Goal: Navigation & Orientation: Find specific page/section

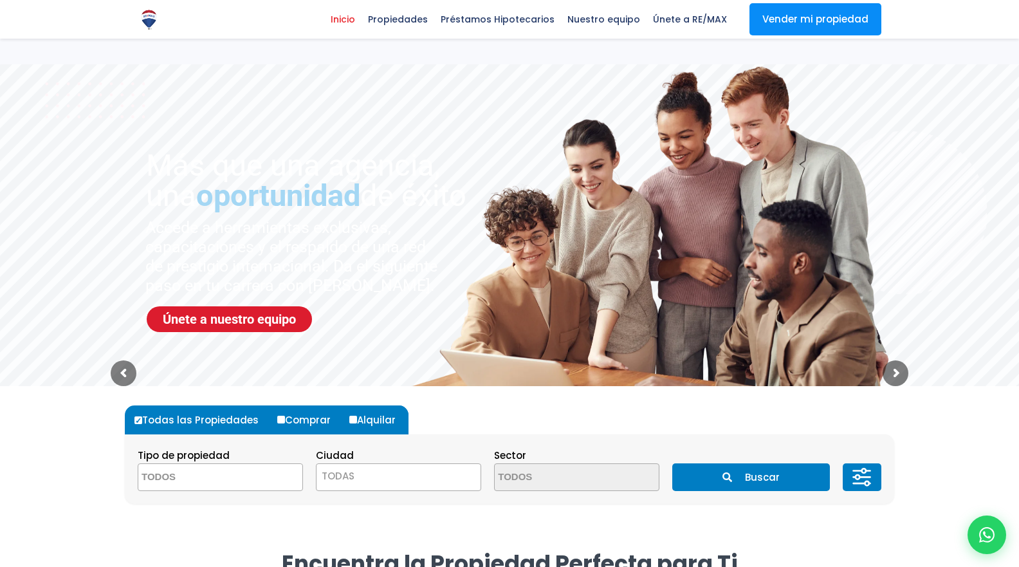
select select
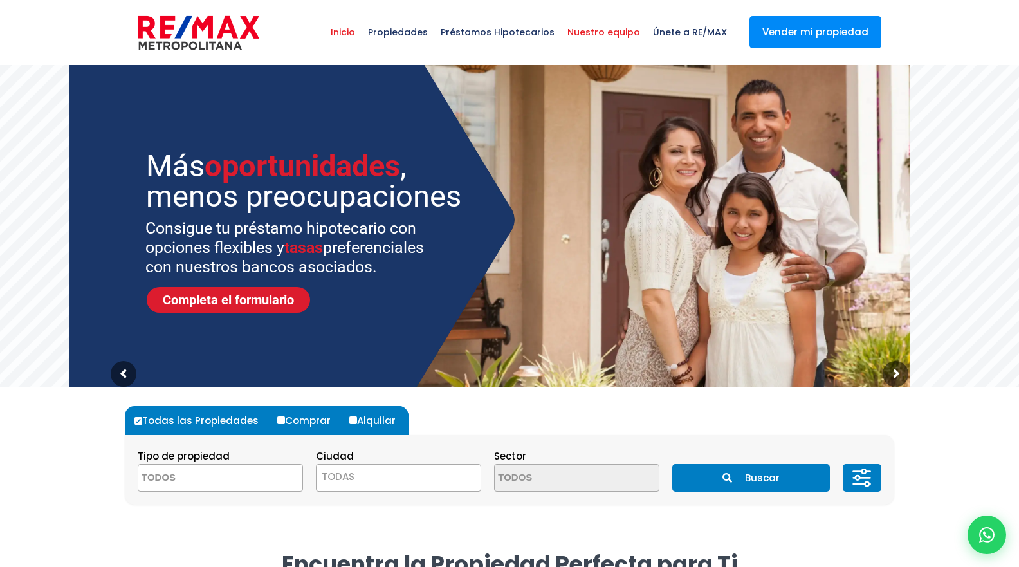
click at [610, 34] on span "Nuestro equipo" at bounding box center [604, 32] width 86 height 39
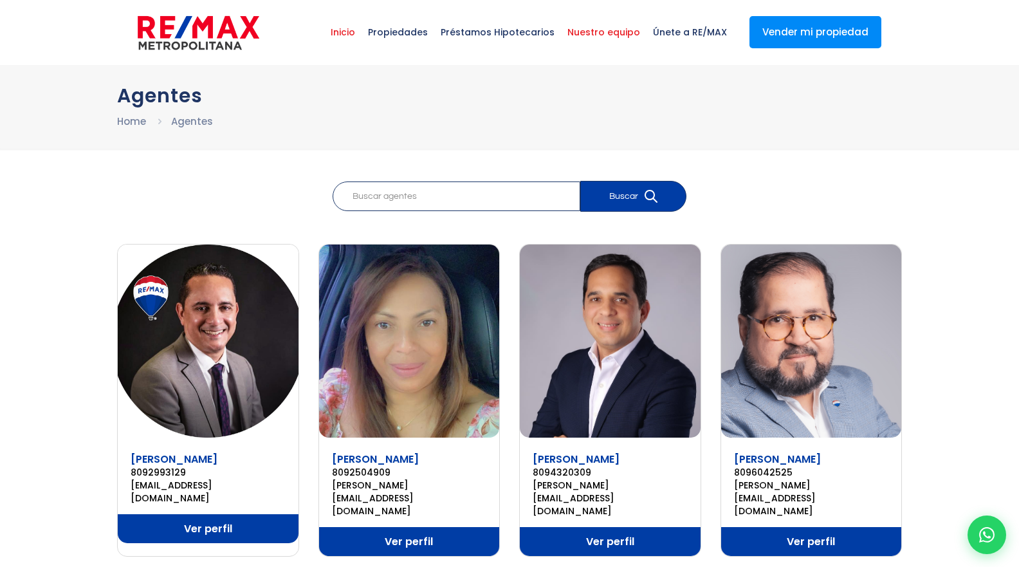
click at [357, 25] on span "Inicio" at bounding box center [342, 32] width 37 height 39
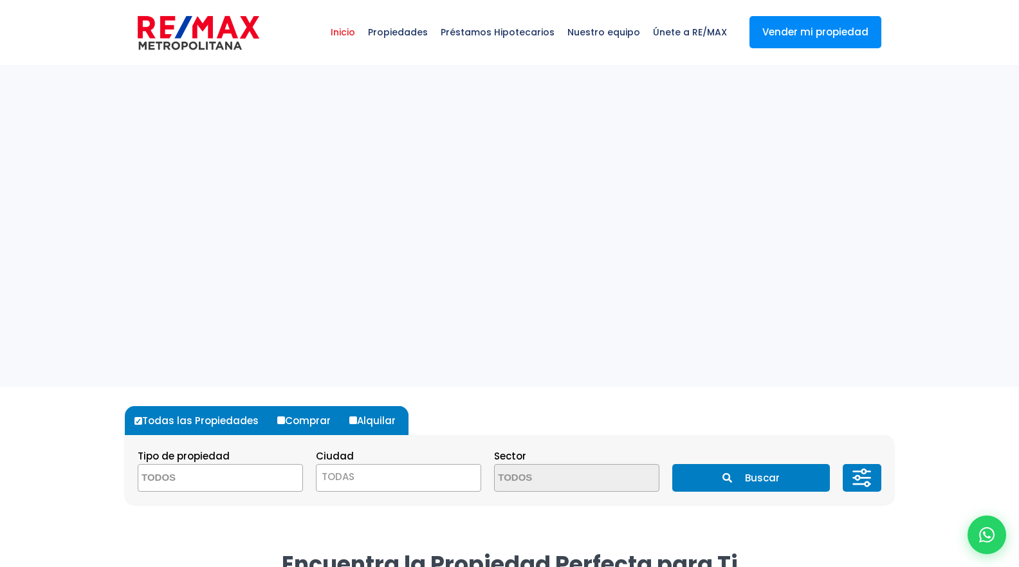
select select
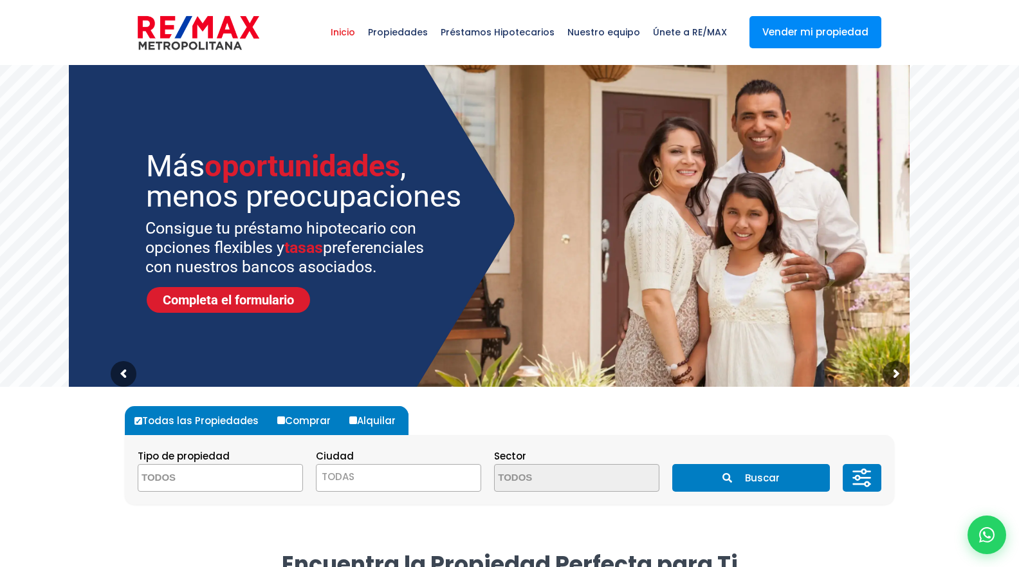
drag, startPoint x: 145, startPoint y: 227, endPoint x: 251, endPoint y: 232, distance: 106.4
click at [251, 232] on sr7-slide "Consigue tu préstamo hipotecario con opciones flexibles y tasas preferenciales …" at bounding box center [509, 226] width 1019 height 322
drag, startPoint x: 146, startPoint y: 227, endPoint x: 359, endPoint y: 265, distance: 216.3
click at [359, 265] on sr7-txt "Consigue tu préstamo hipotecario con opciones flexibles y tasas preferenciales …" at bounding box center [292, 248] width 295 height 58
drag, startPoint x: 380, startPoint y: 266, endPoint x: 140, endPoint y: 230, distance: 242.7
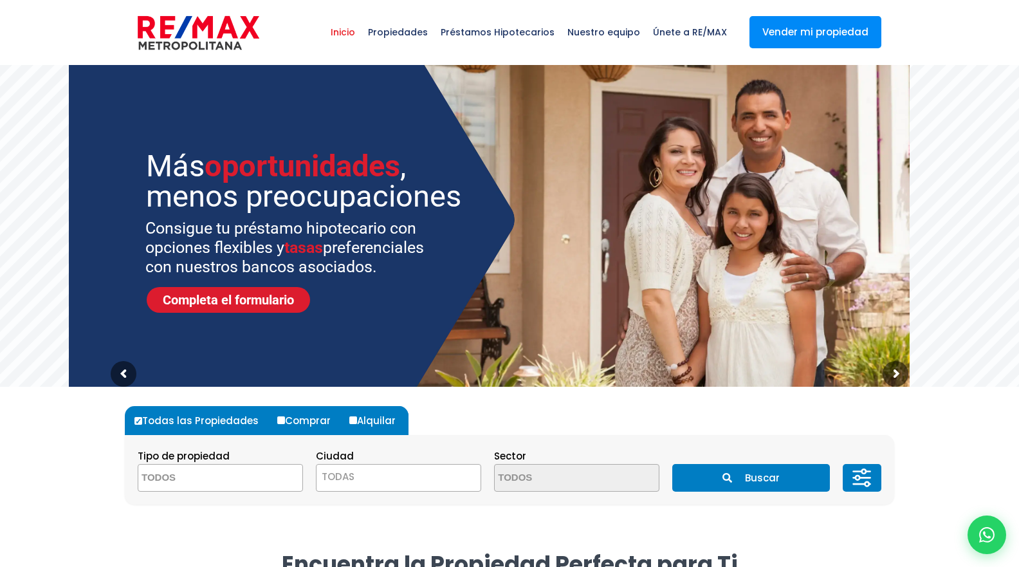
click at [140, 230] on sr7-slide "Consigue tu préstamo hipotecario con opciones flexibles y tasas preferenciales …" at bounding box center [509, 226] width 1019 height 322
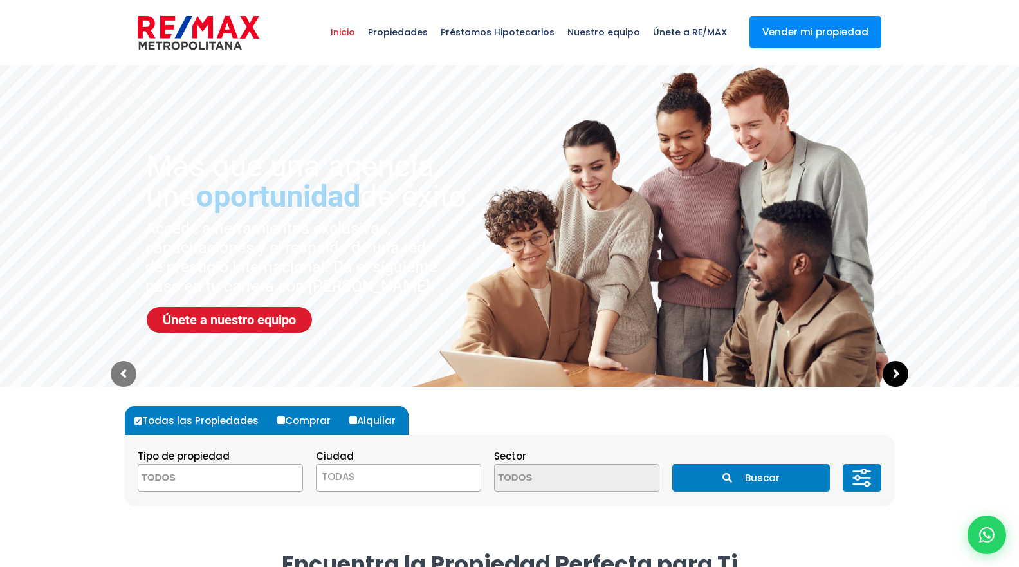
click at [891, 377] on sr7-arrow at bounding box center [896, 374] width 26 height 26
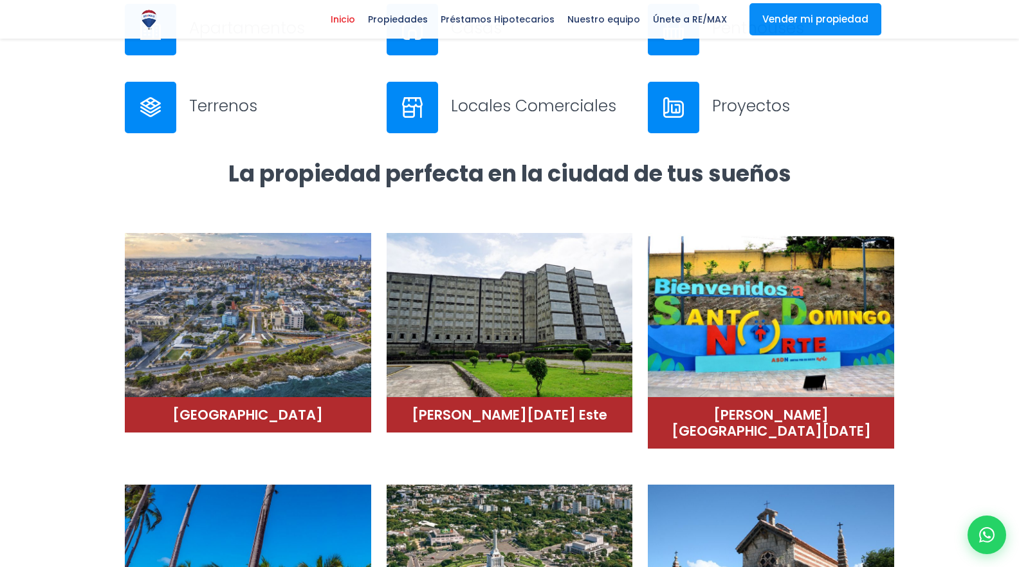
scroll to position [859, 0]
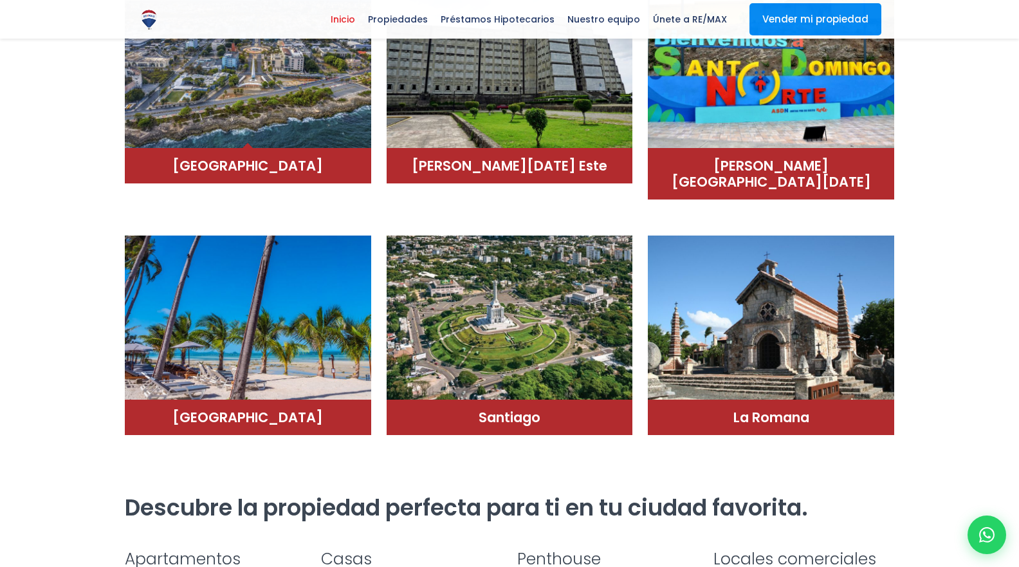
click at [272, 127] on img at bounding box center [248, 62] width 246 height 174
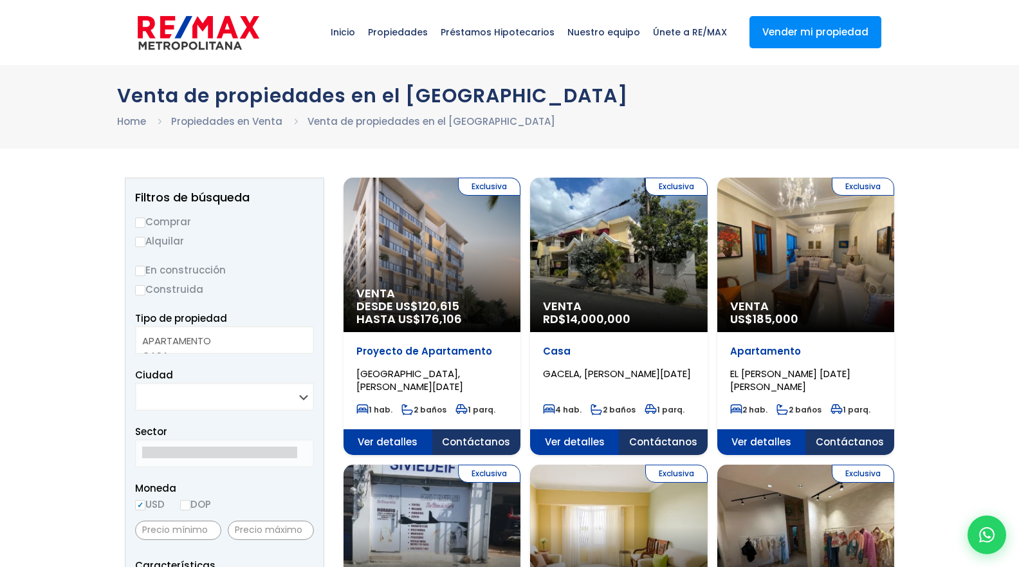
select select
